Goal: Task Accomplishment & Management: Complete application form

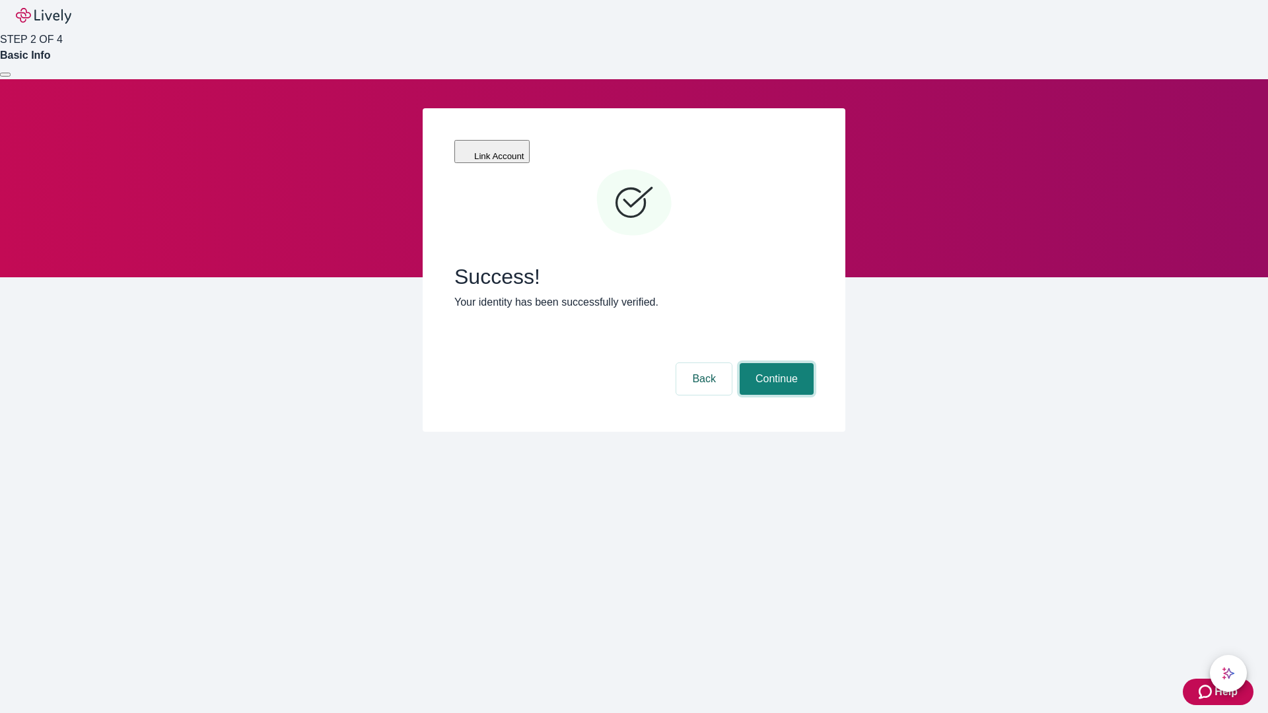
click at [775, 363] on button "Continue" at bounding box center [777, 379] width 74 height 32
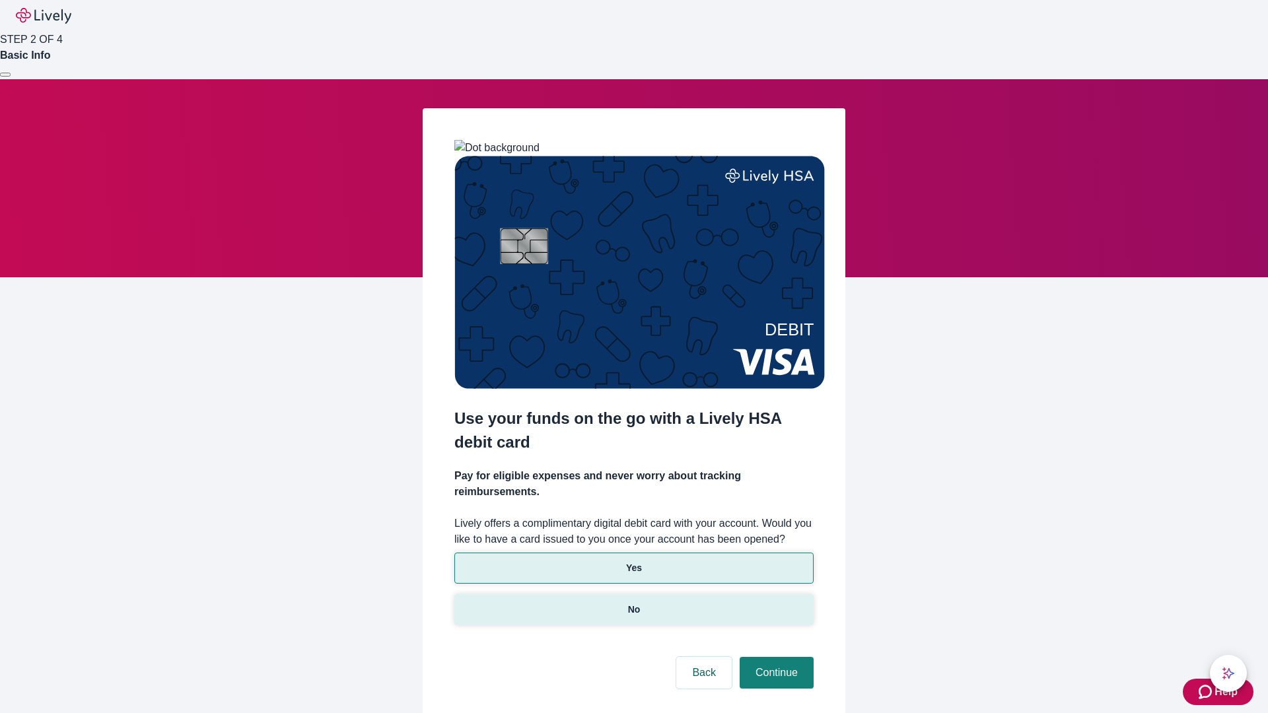
click at [633, 603] on p "No" at bounding box center [634, 610] width 13 height 14
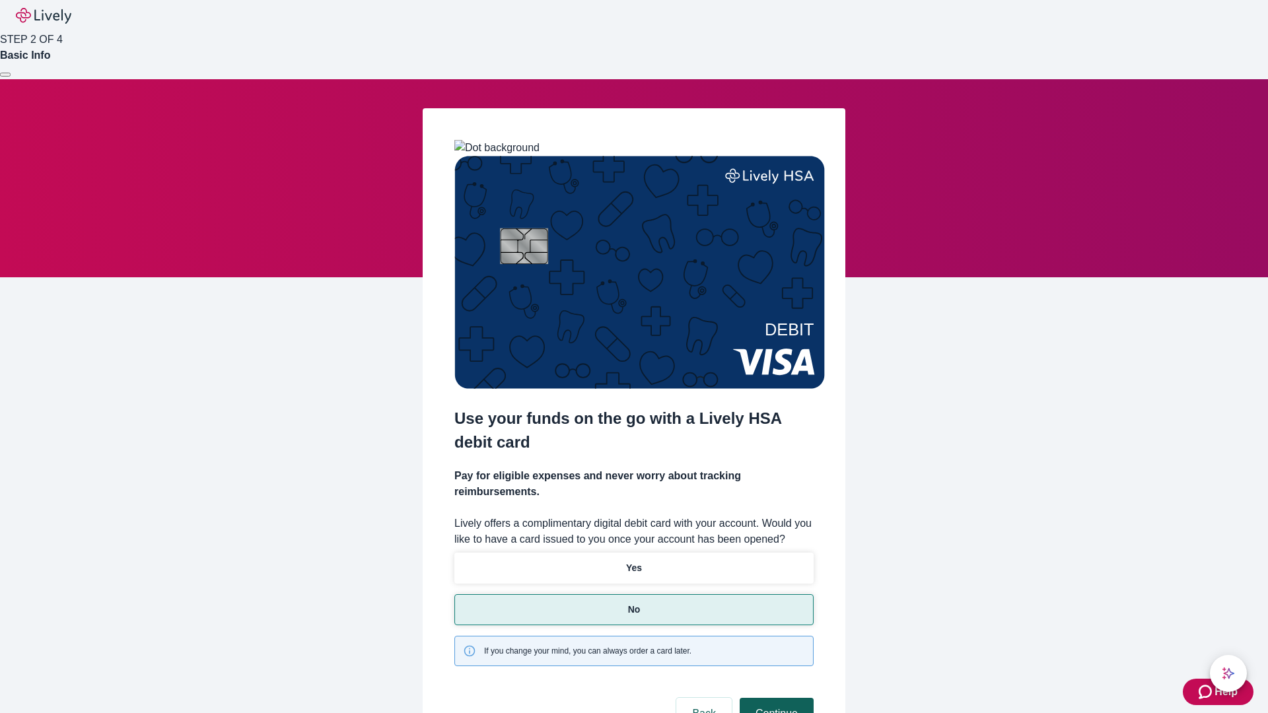
click at [775, 698] on button "Continue" at bounding box center [777, 714] width 74 height 32
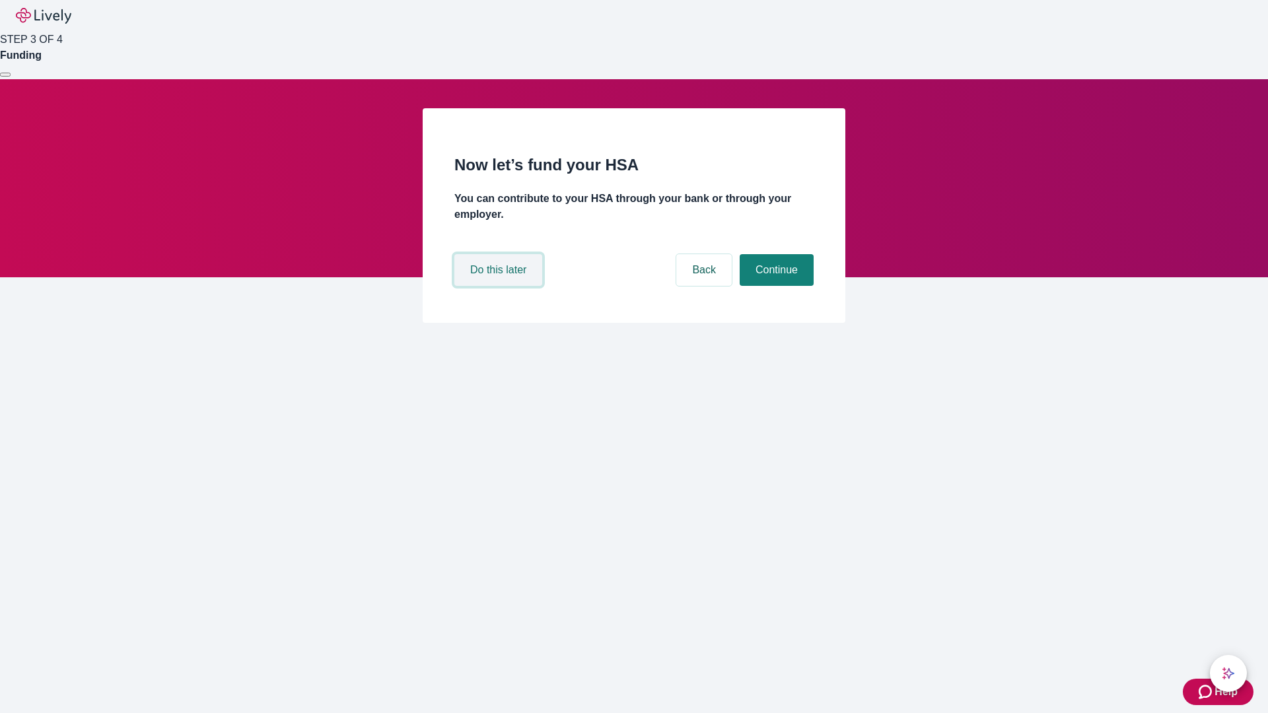
click at [500, 286] on button "Do this later" at bounding box center [498, 270] width 88 height 32
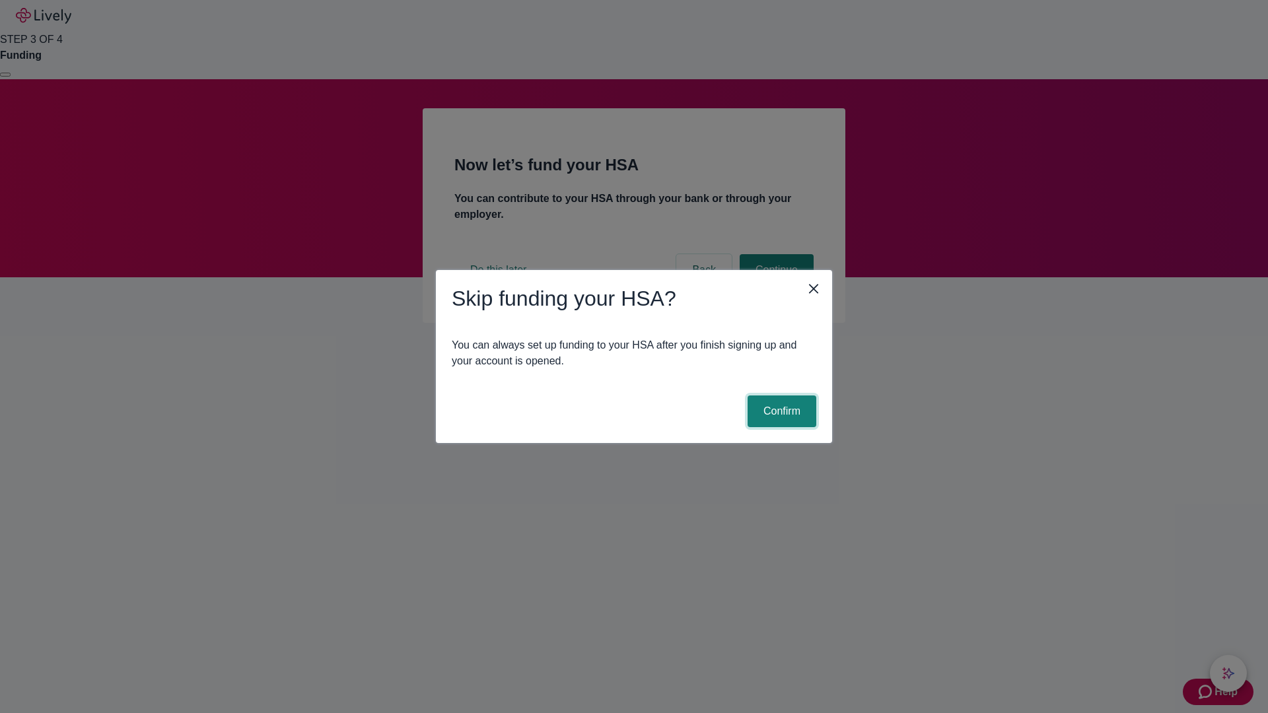
click at [780, 411] on button "Confirm" at bounding box center [781, 412] width 69 height 32
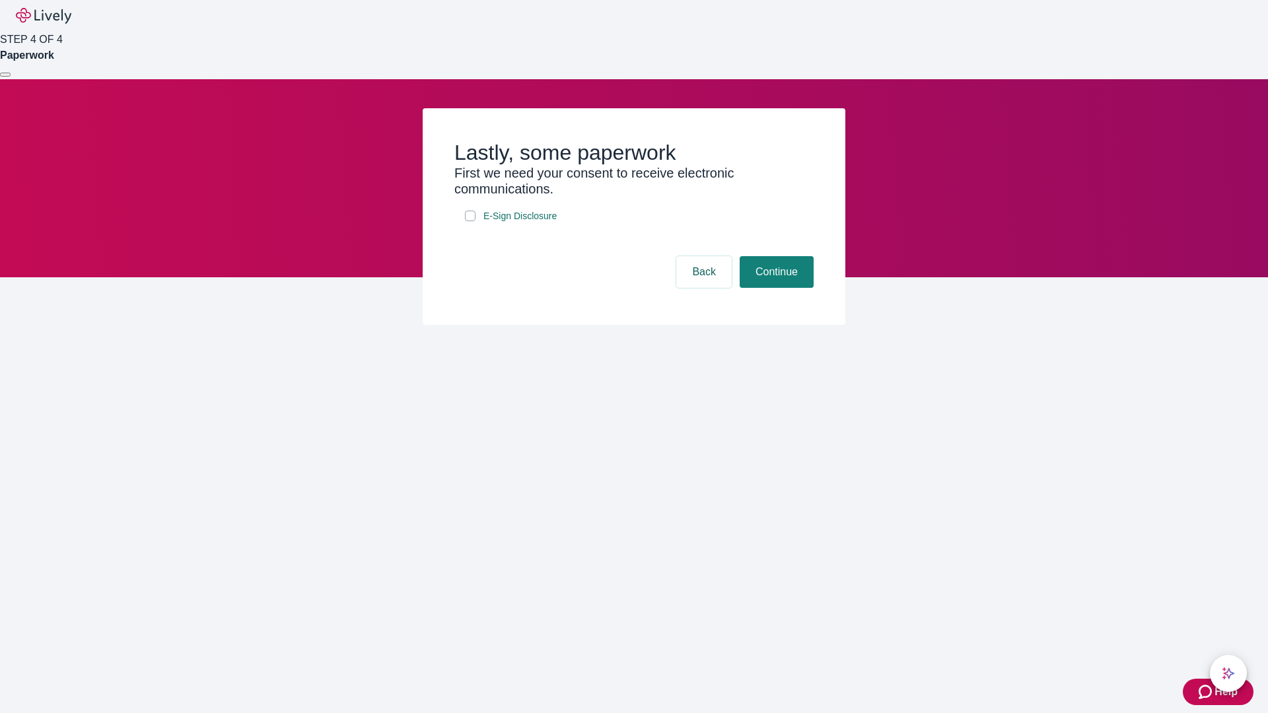
click at [470, 221] on input "E-Sign Disclosure" at bounding box center [470, 216] width 11 height 11
checkbox input "true"
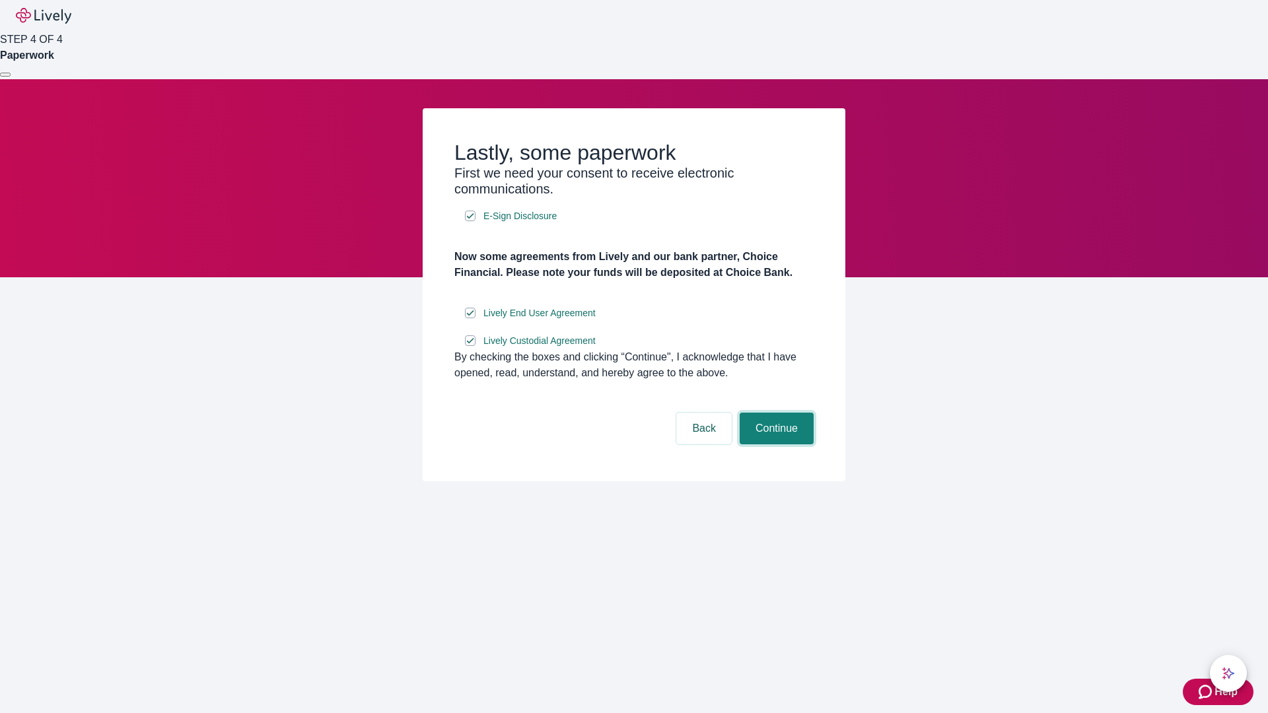
click at [775, 444] on button "Continue" at bounding box center [777, 429] width 74 height 32
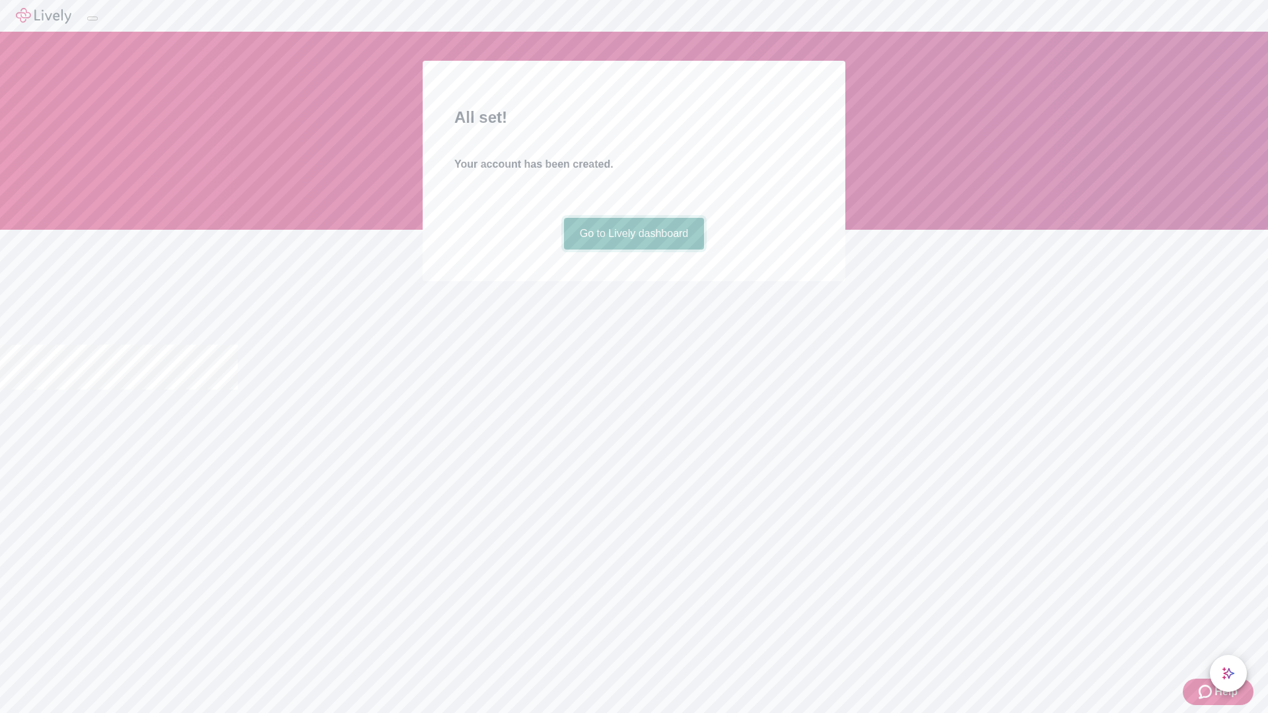
click at [633, 250] on link "Go to Lively dashboard" at bounding box center [634, 234] width 141 height 32
